Goal: Task Accomplishment & Management: Manage account settings

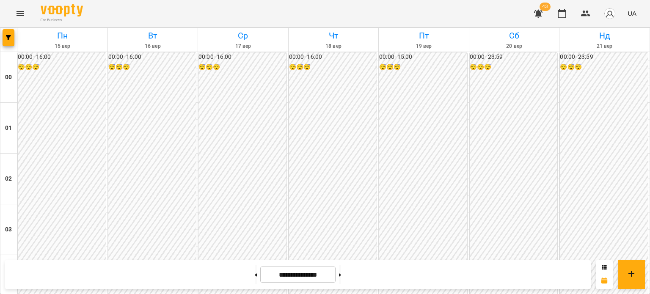
scroll to position [762, 0]
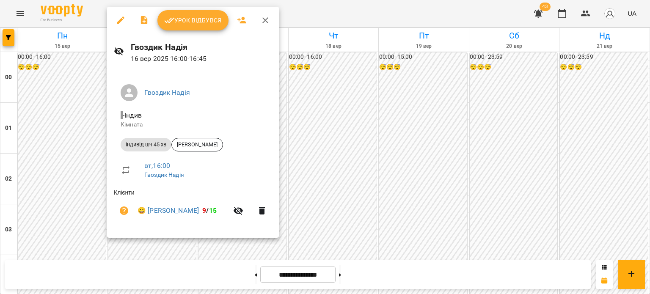
click at [190, 21] on span "Урок відбувся" at bounding box center [193, 20] width 58 height 10
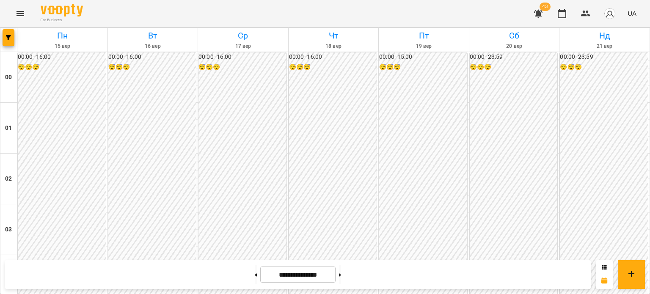
scroll to position [845, 0]
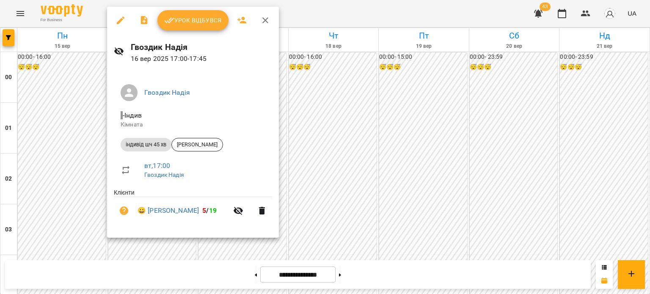
click at [190, 29] on button "Урок відбувся" at bounding box center [192, 20] width 71 height 20
